Goal: Transaction & Acquisition: Purchase product/service

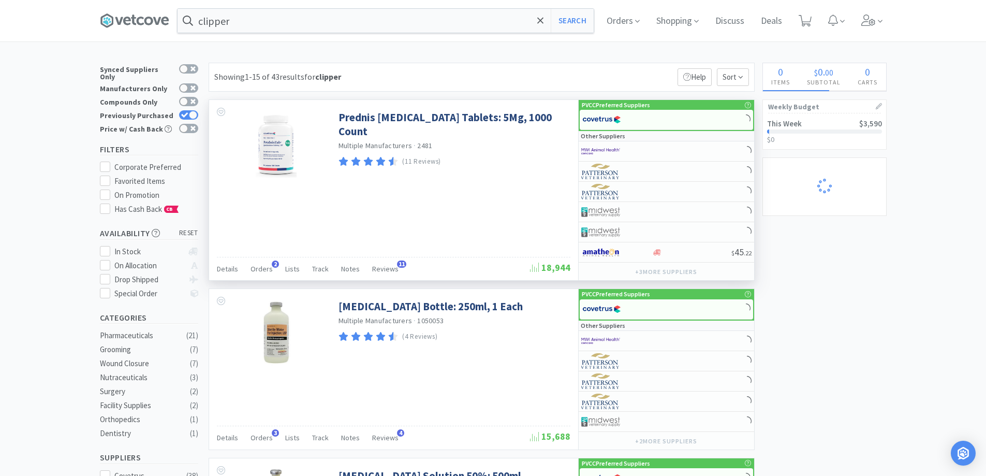
select select "6"
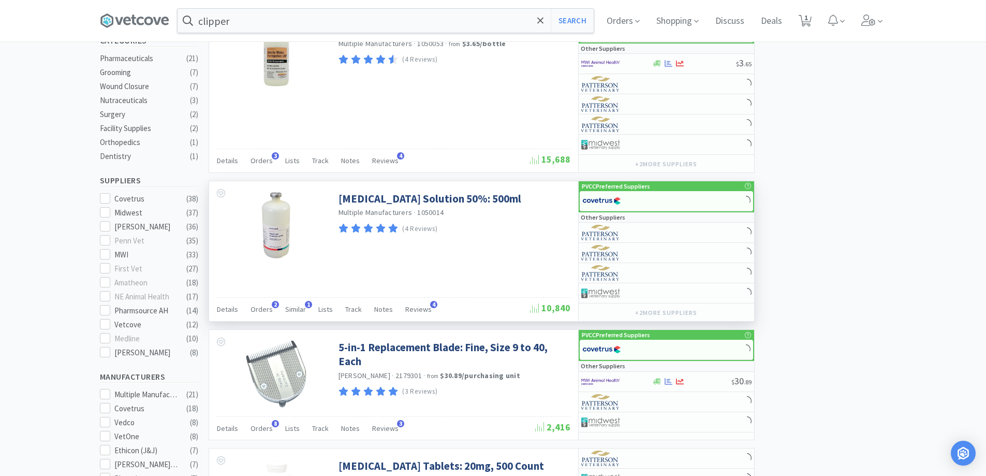
select select "50"
select select "3"
select select "4"
select select "1"
select select "6"
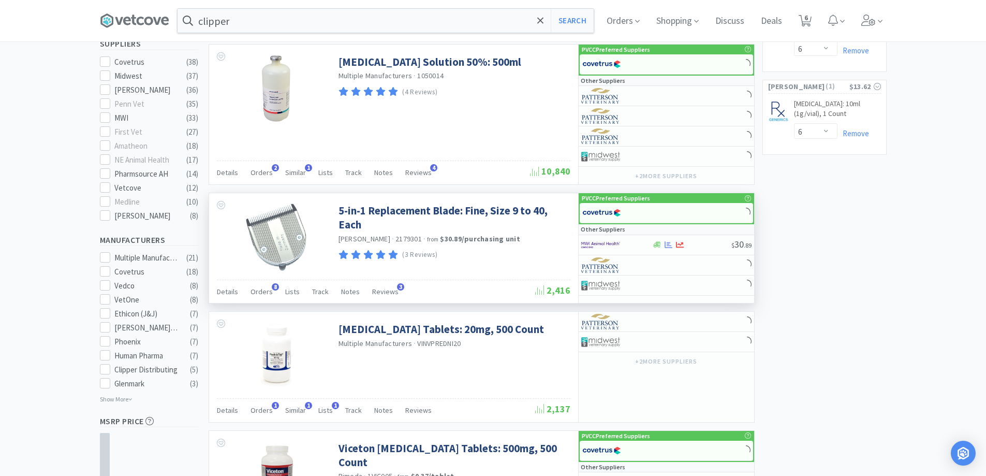
scroll to position [414, 0]
click at [642, 211] on div at bounding box center [617, 212] width 70 height 18
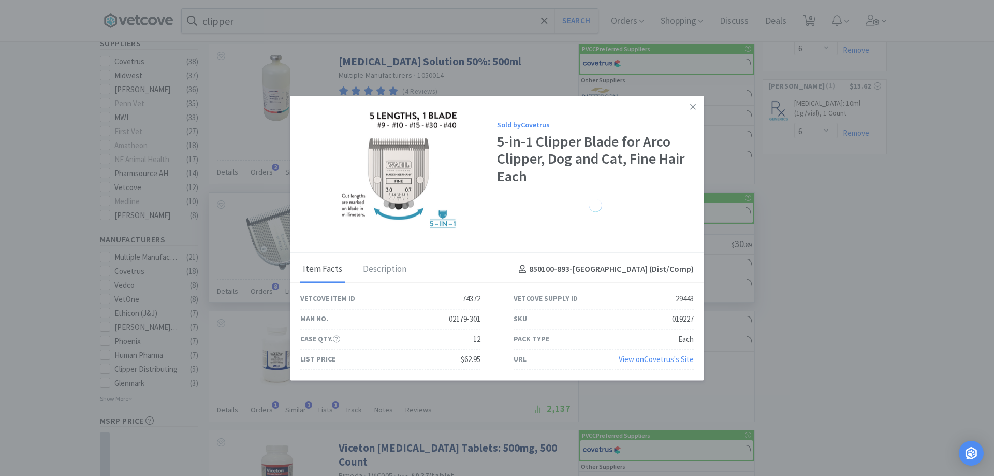
select select "1"
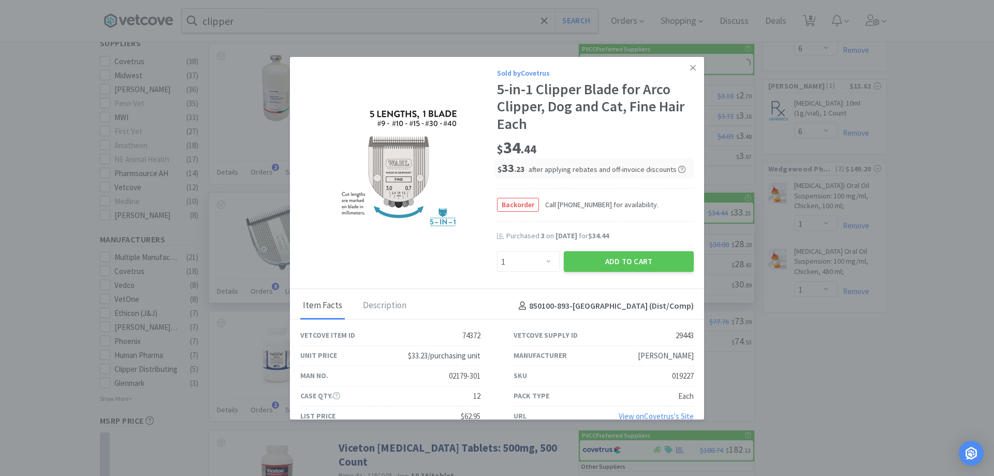
select select "1"
select select "50"
select select "1"
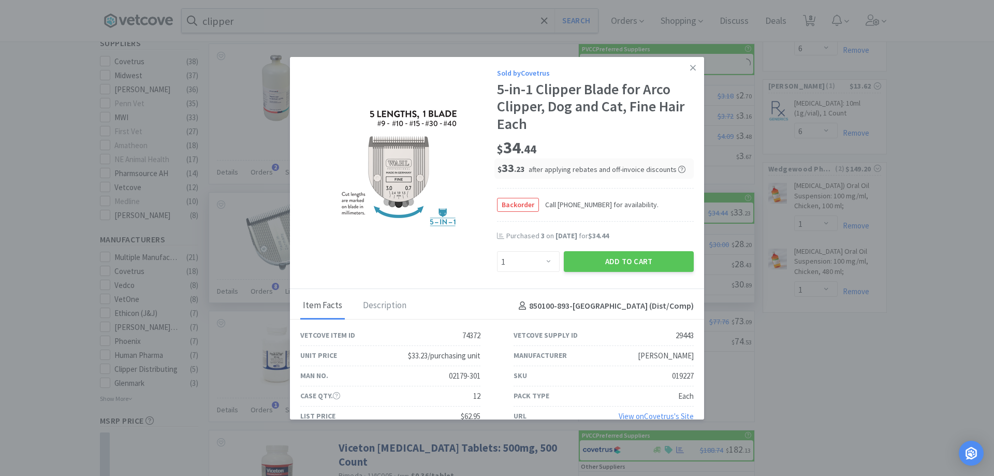
select select "4"
select select "2"
select select "4"
select select "1"
select select "2"
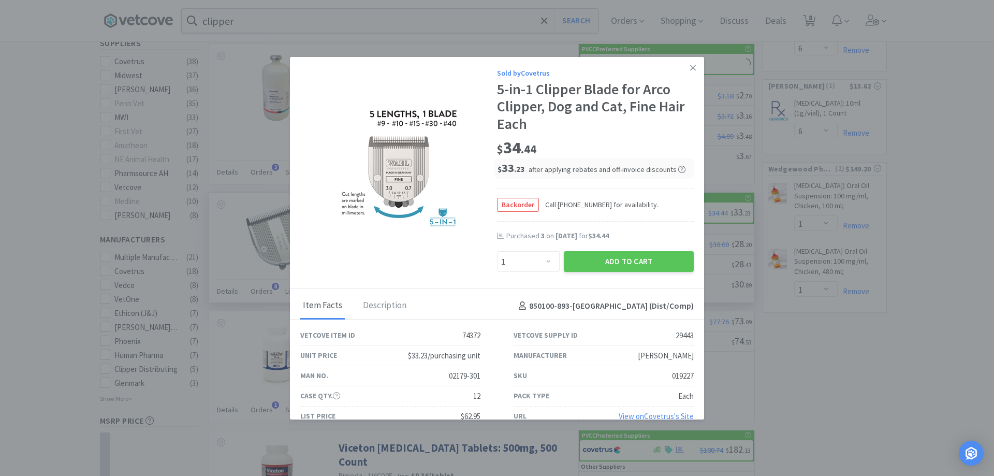
select select "3"
select select "1"
click at [690, 66] on icon at bounding box center [693, 67] width 6 height 9
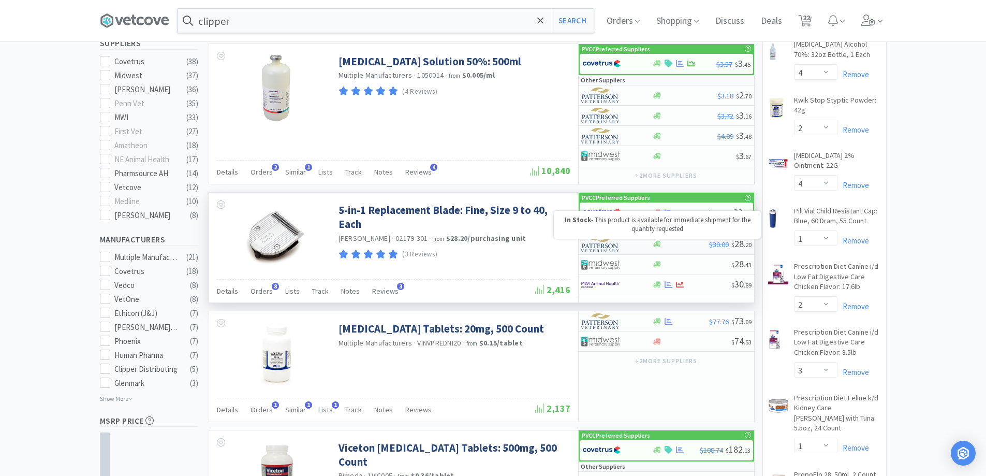
click at [655, 247] on icon at bounding box center [657, 244] width 8 height 6
select select "1"
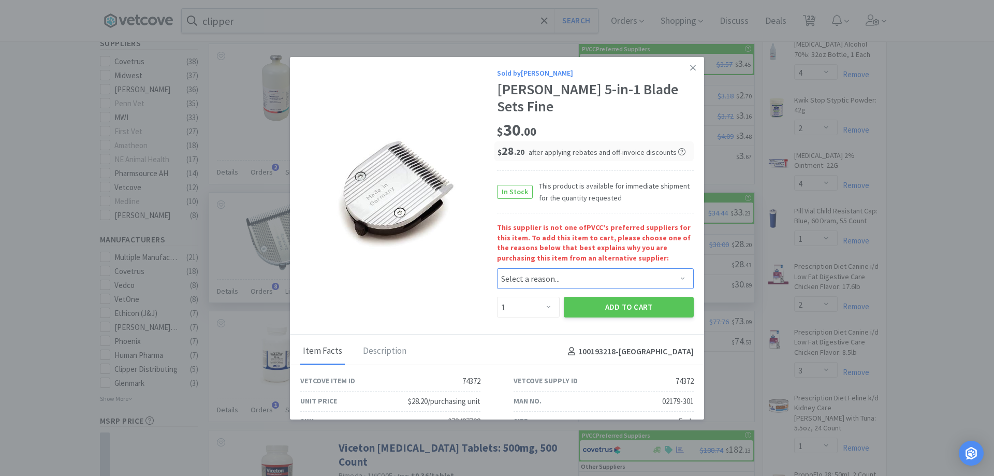
click at [589, 268] on select "Select a reason... Availability - This item is out of stock at the preferred su…" at bounding box center [595, 278] width 197 height 21
select select "availability"
click at [497, 268] on select "Select a reason... Availability - This item is out of stock at the preferred su…" at bounding box center [595, 278] width 197 height 21
click at [543, 297] on select "Enter Quantity 1 2 3 4 5 6 7 8 9 10 11 12 13 14 15 16 17 18 19 20 Enter Quantity" at bounding box center [528, 307] width 63 height 21
select select "3"
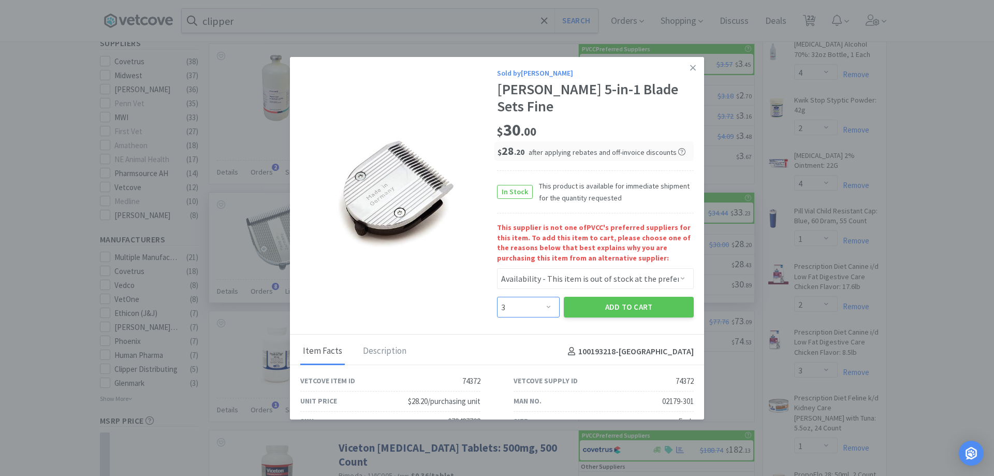
click at [497, 297] on select "Enter Quantity 1 2 3 4 5 6 7 8 9 10 11 12 13 14 15 16 17 18 19 20 Enter Quantity" at bounding box center [528, 307] width 63 height 21
click at [605, 297] on button "Add to Cart" at bounding box center [629, 307] width 130 height 21
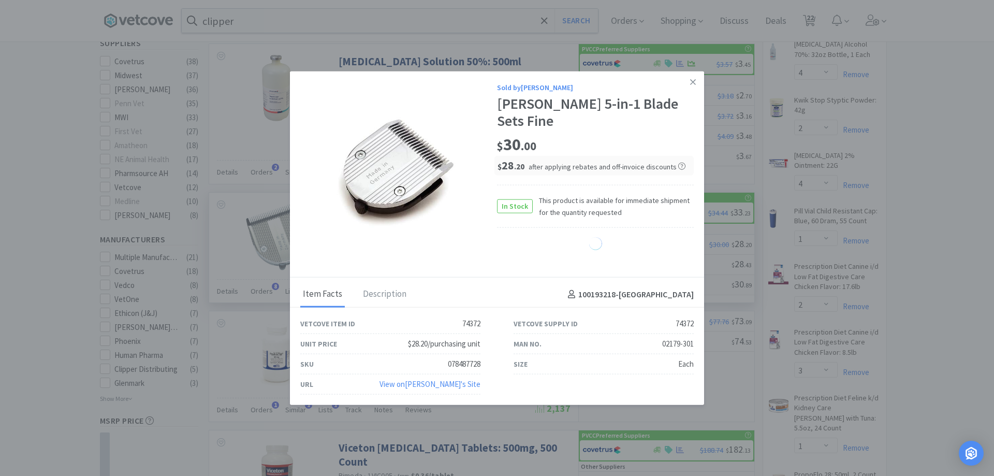
select select "3"
select select "6"
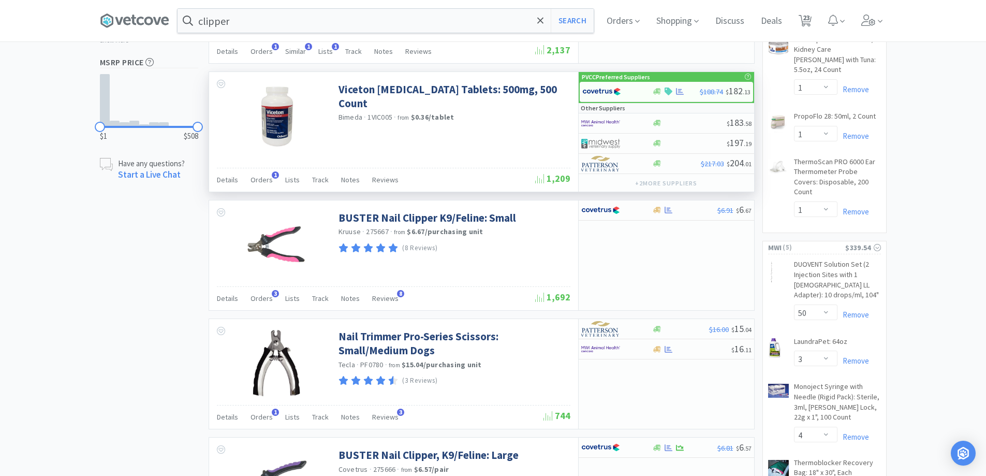
scroll to position [777, 0]
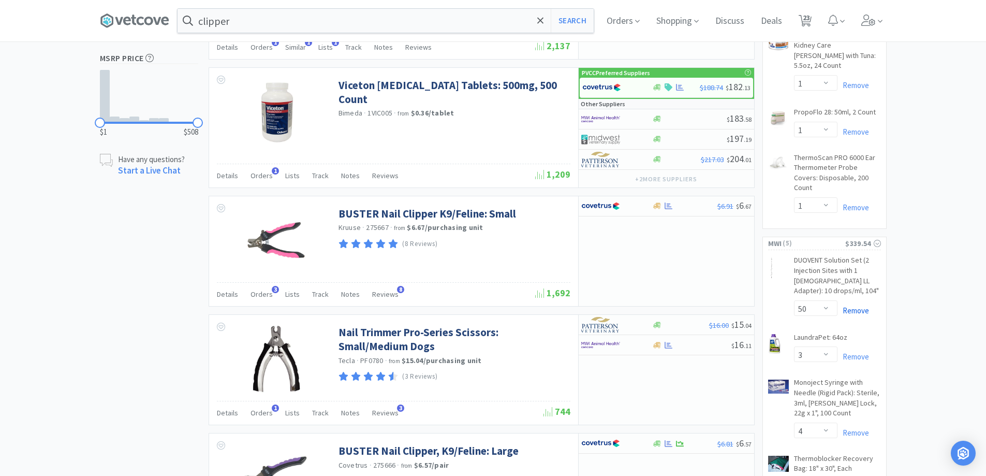
click at [857, 305] on link "Remove" at bounding box center [854, 310] width 32 height 10
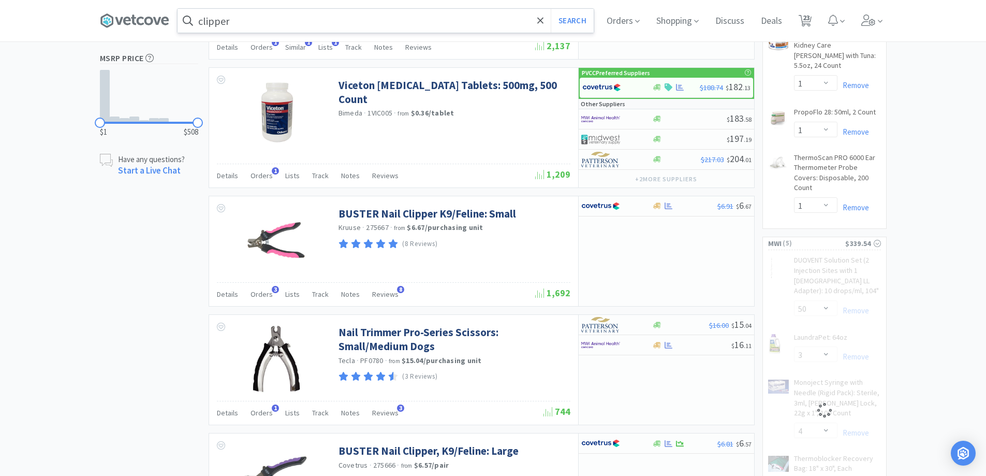
select select "4"
select select "1"
select select "6"
click at [263, 16] on input "clipper" at bounding box center [386, 21] width 416 height 24
select select "3"
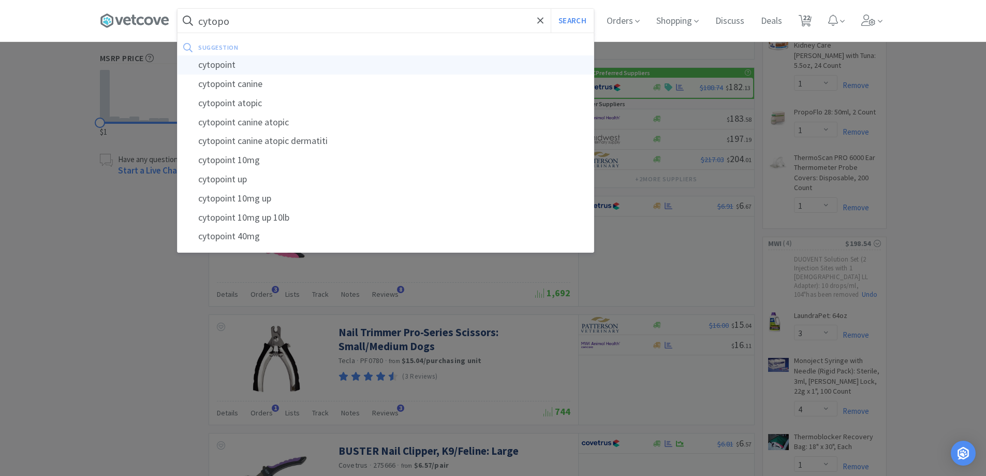
click at [242, 67] on div "cytopoint" at bounding box center [386, 64] width 416 height 19
type input "cytopoint"
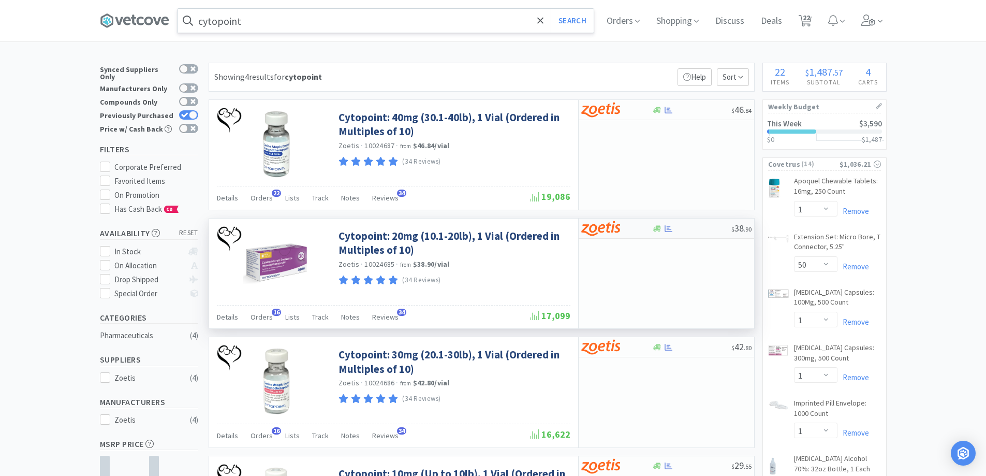
click at [678, 229] on div at bounding box center [691, 229] width 79 height 8
select select "10"
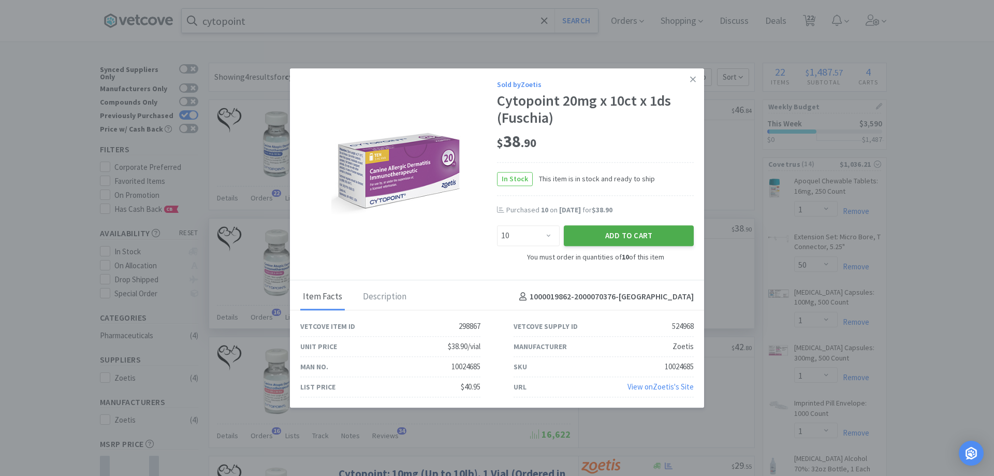
click at [617, 235] on button "Add to Cart" at bounding box center [629, 236] width 130 height 21
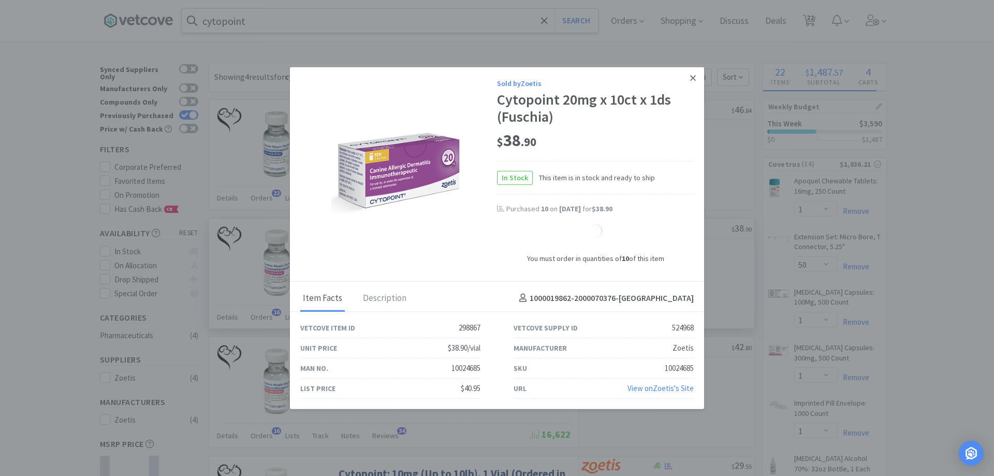
click at [694, 77] on icon at bounding box center [693, 78] width 6 height 6
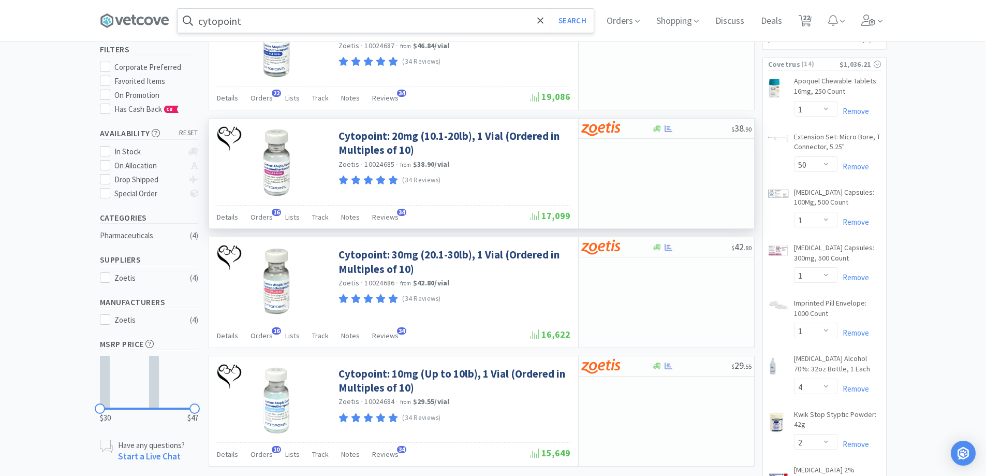
scroll to position [104, 0]
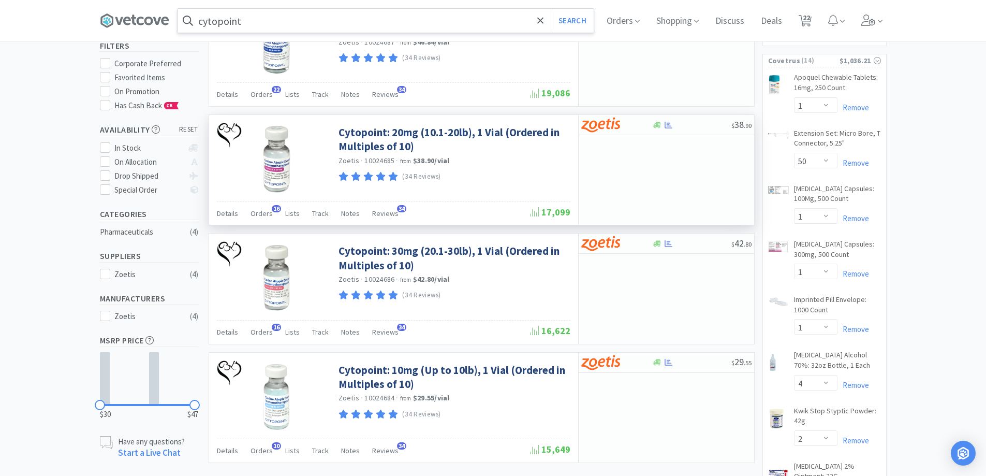
select select "10"
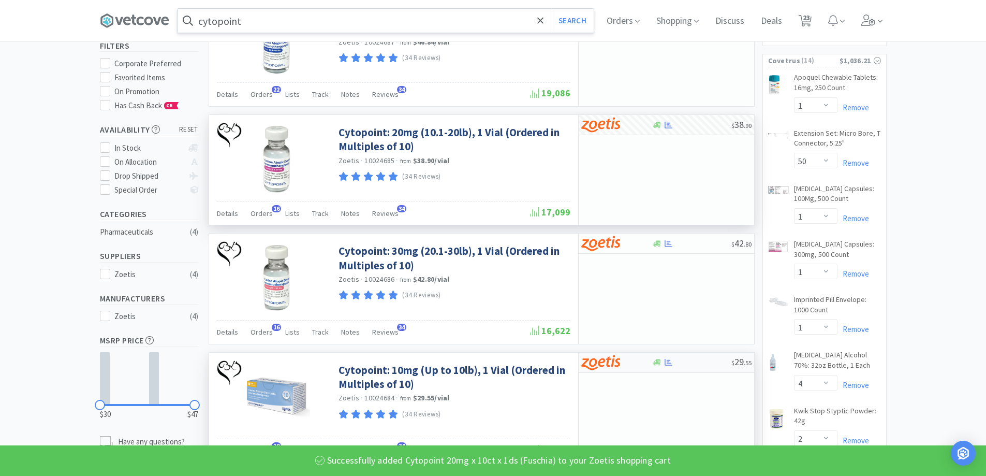
click at [641, 364] on div at bounding box center [616, 363] width 71 height 18
select select "10"
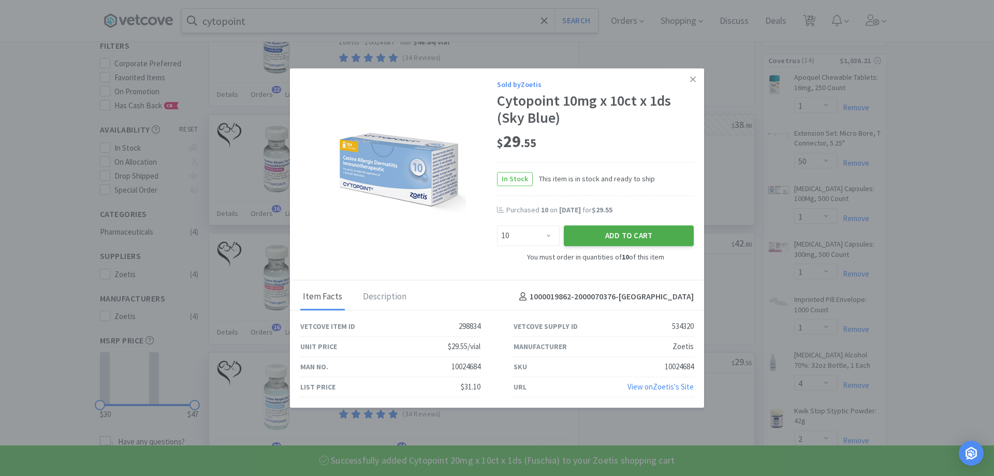
click at [642, 231] on button "Add to Cart" at bounding box center [629, 236] width 130 height 21
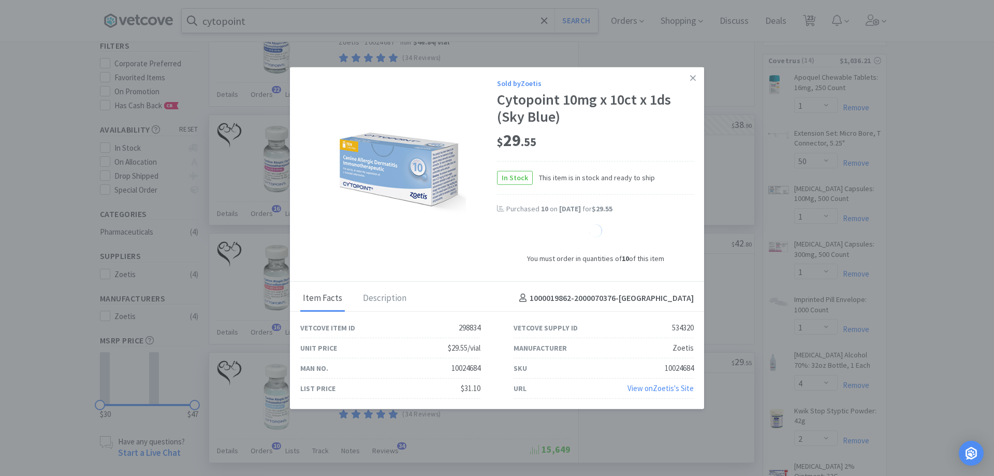
select select "10"
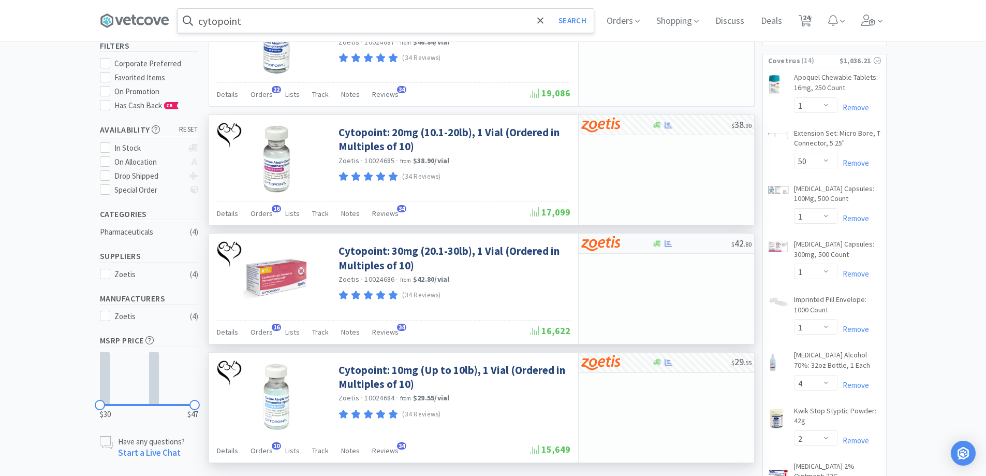
click at [677, 240] on div at bounding box center [691, 244] width 79 height 8
select select "10"
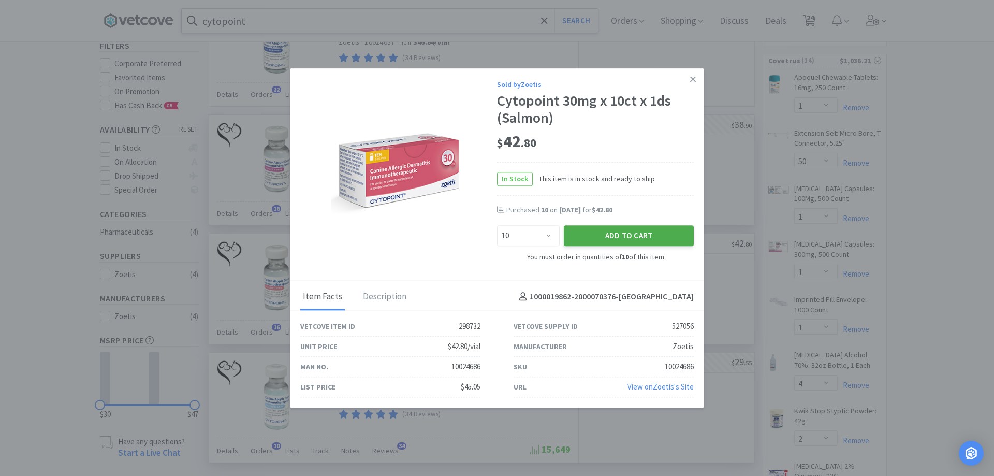
click at [654, 233] on button "Add to Cart" at bounding box center [629, 236] width 130 height 21
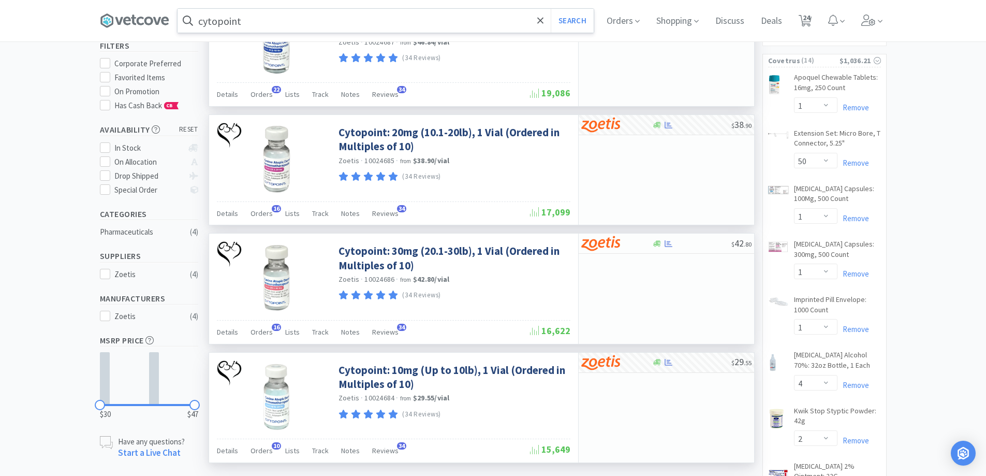
select select "10"
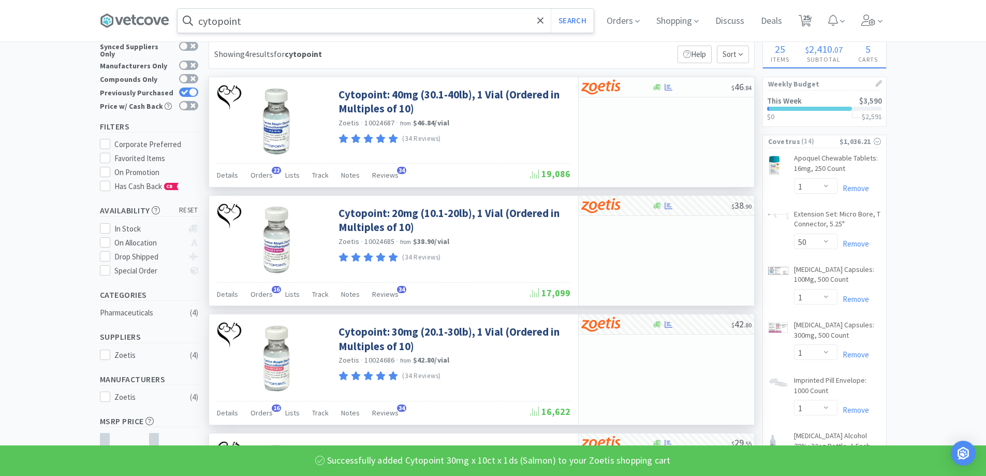
scroll to position [0, 0]
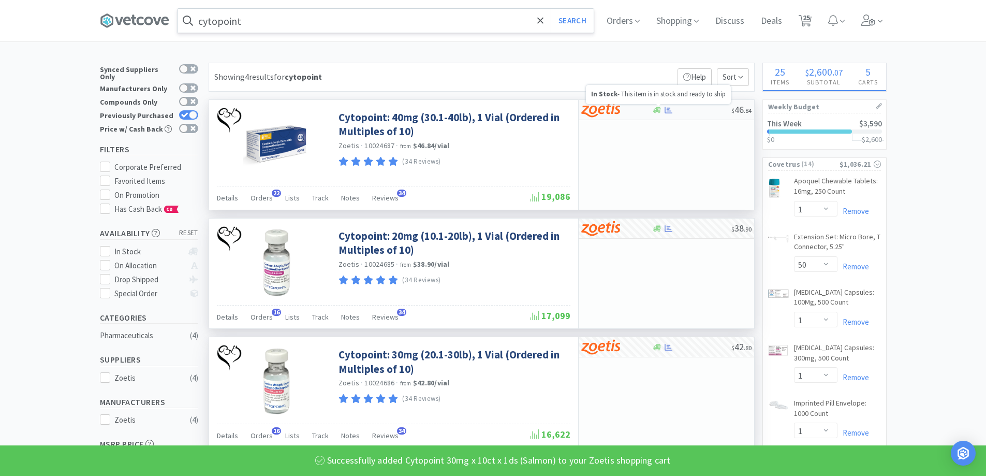
click at [658, 97] on p "In Stock - This item is in stock and ready to ship" at bounding box center [658, 94] width 135 height 9
select select "10"
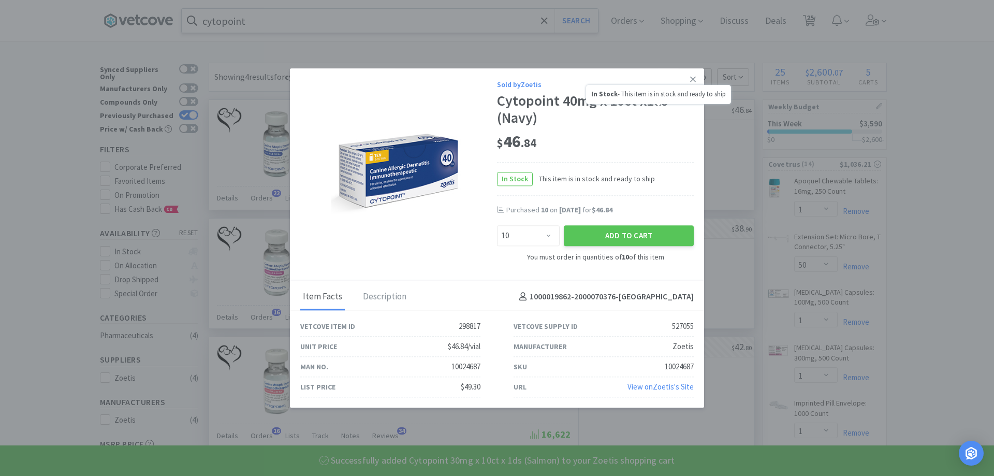
click at [660, 121] on div "Cytopoint 40mg x 10ct x1ds (Navy)" at bounding box center [595, 109] width 197 height 35
click at [607, 235] on button "Add to Cart" at bounding box center [629, 236] width 130 height 21
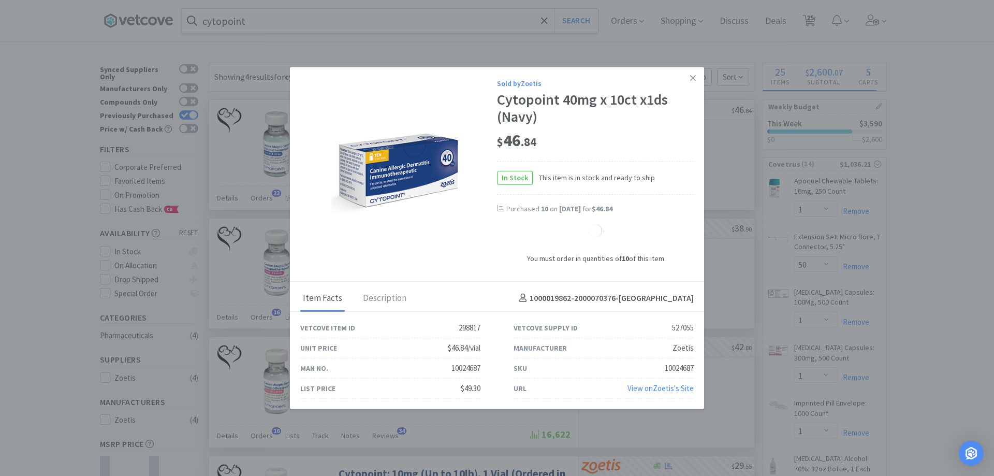
select select "10"
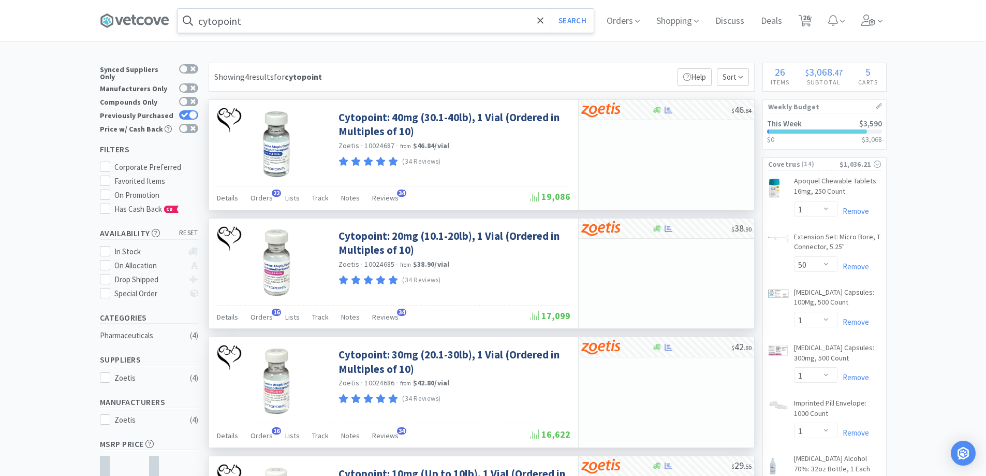
click at [404, 30] on input "cytopoint" at bounding box center [386, 21] width 416 height 24
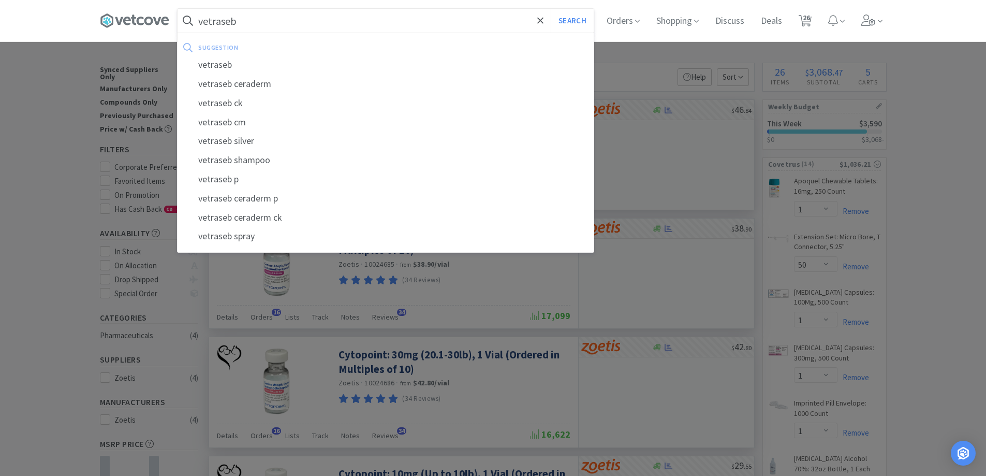
type input "vetraseb"
click at [551, 9] on button "Search" at bounding box center [572, 21] width 43 height 24
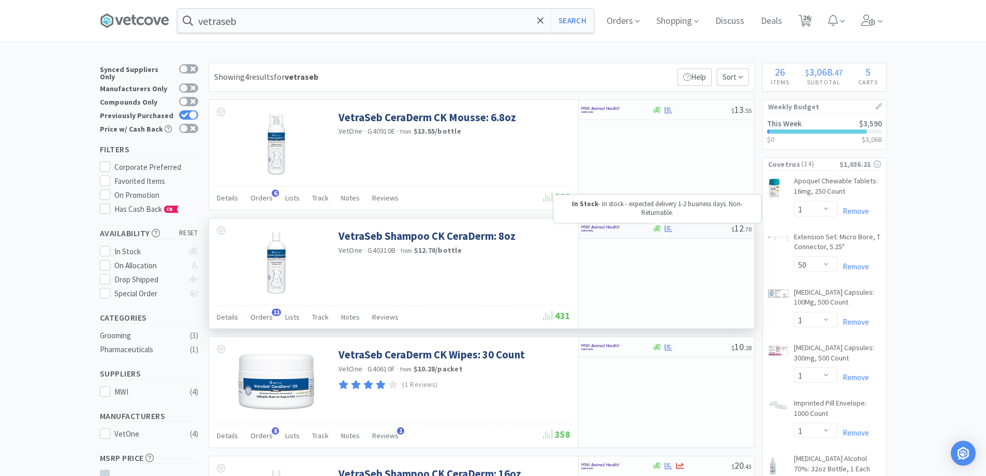
click at [655, 228] on icon at bounding box center [657, 229] width 8 height 8
select select "1"
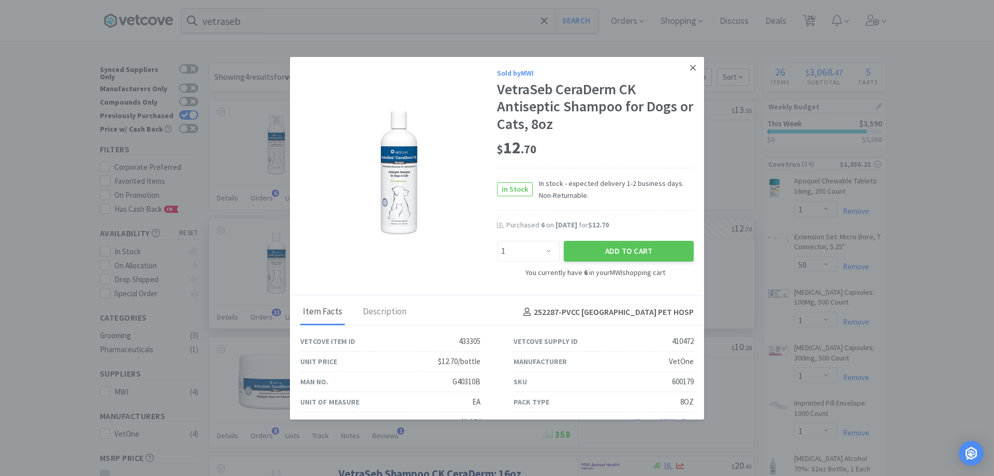
click at [690, 63] on icon at bounding box center [693, 67] width 6 height 9
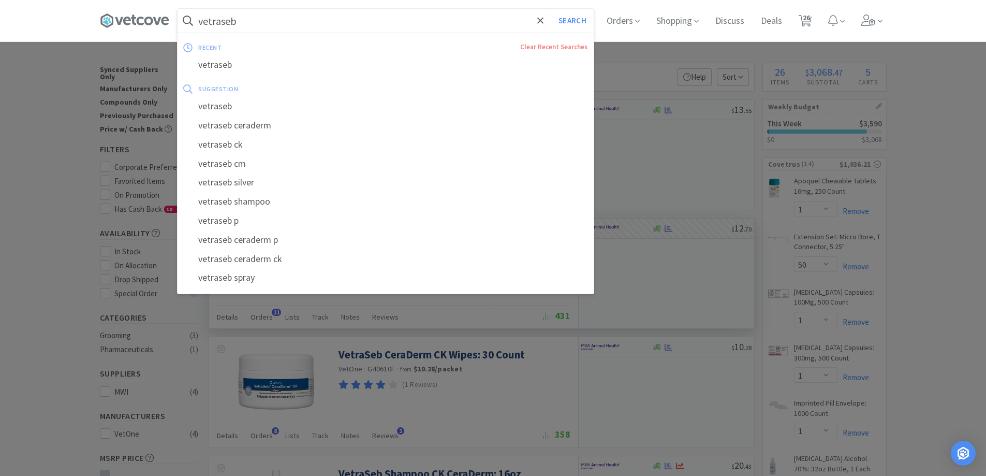
click at [354, 25] on input "vetraseb" at bounding box center [386, 21] width 416 height 24
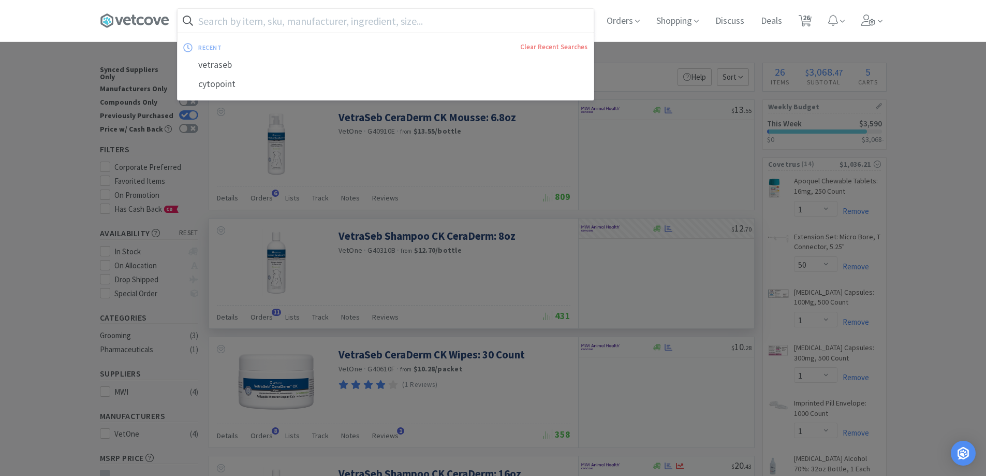
click at [310, 22] on input "text" at bounding box center [386, 21] width 416 height 24
